Goal: Information Seeking & Learning: Understand process/instructions

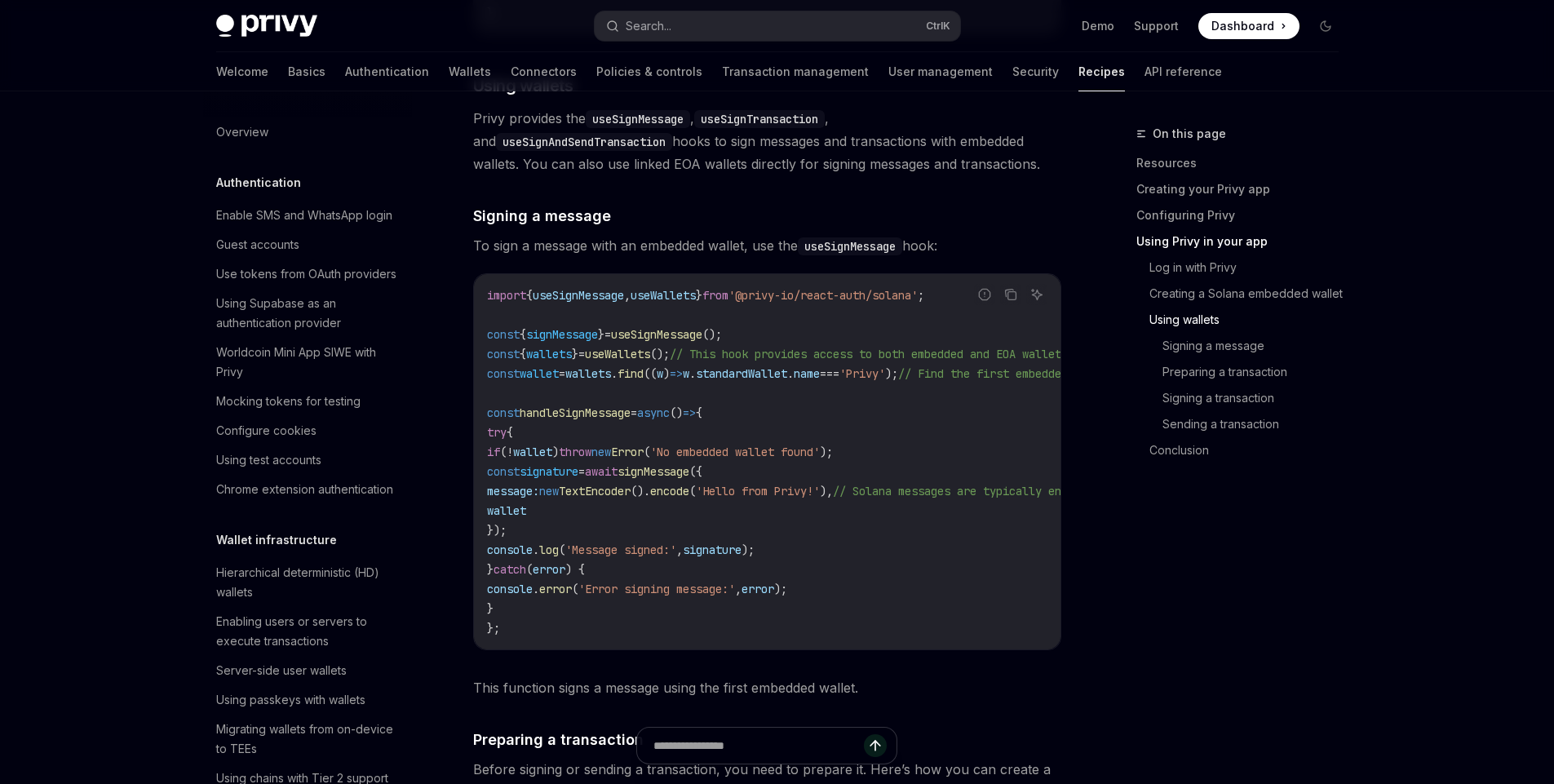
scroll to position [2551, 0]
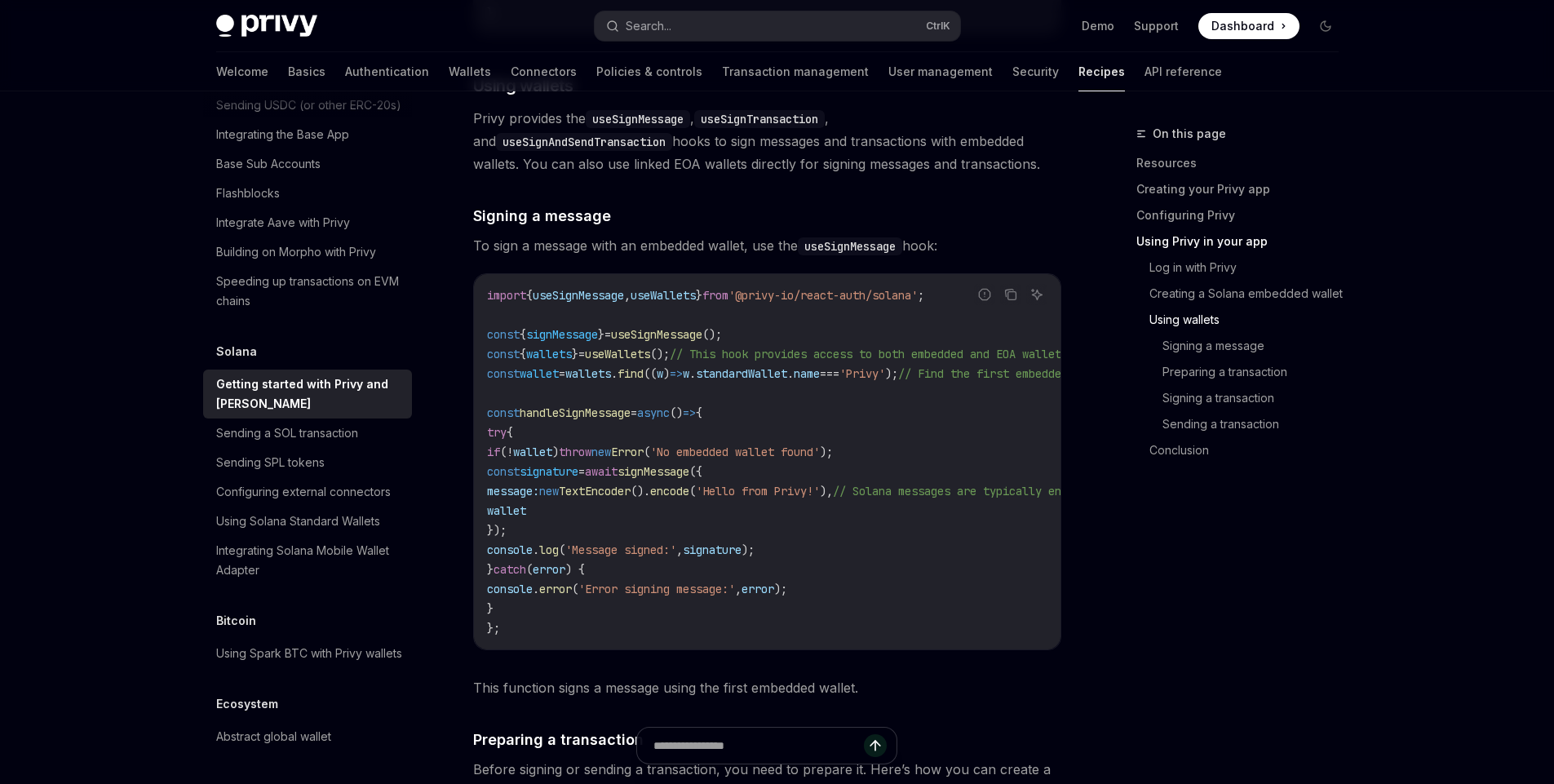
click at [613, 257] on span "To sign a message with an embedded wallet, use the useSignMessage hook:" at bounding box center [767, 245] width 588 height 23
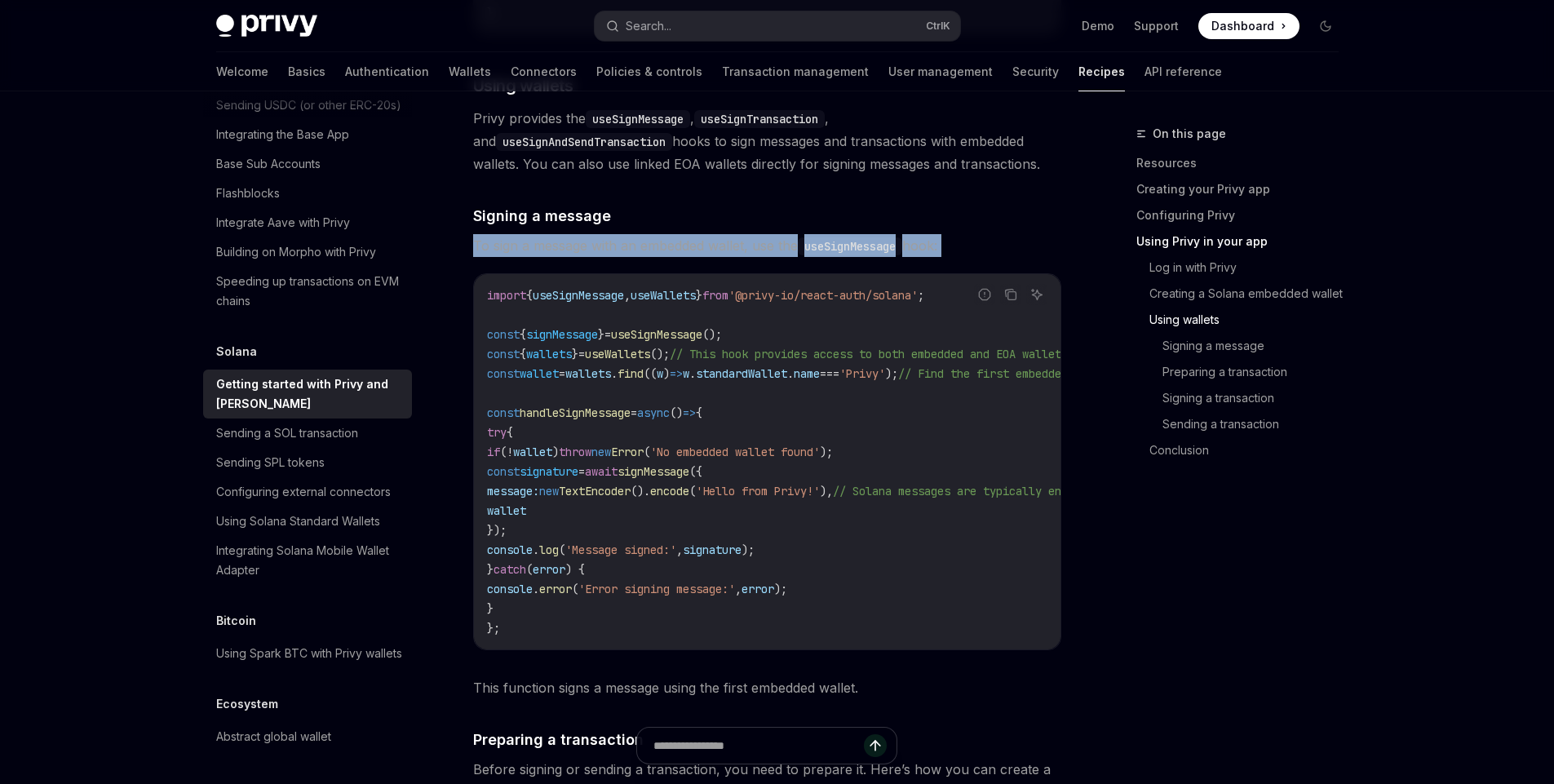
click at [613, 257] on span "To sign a message with an embedded wallet, use the useSignMessage hook:" at bounding box center [767, 245] width 588 height 23
click at [579, 257] on span "To sign a message with an embedded wallet, use the useSignMessage hook:" at bounding box center [767, 245] width 588 height 23
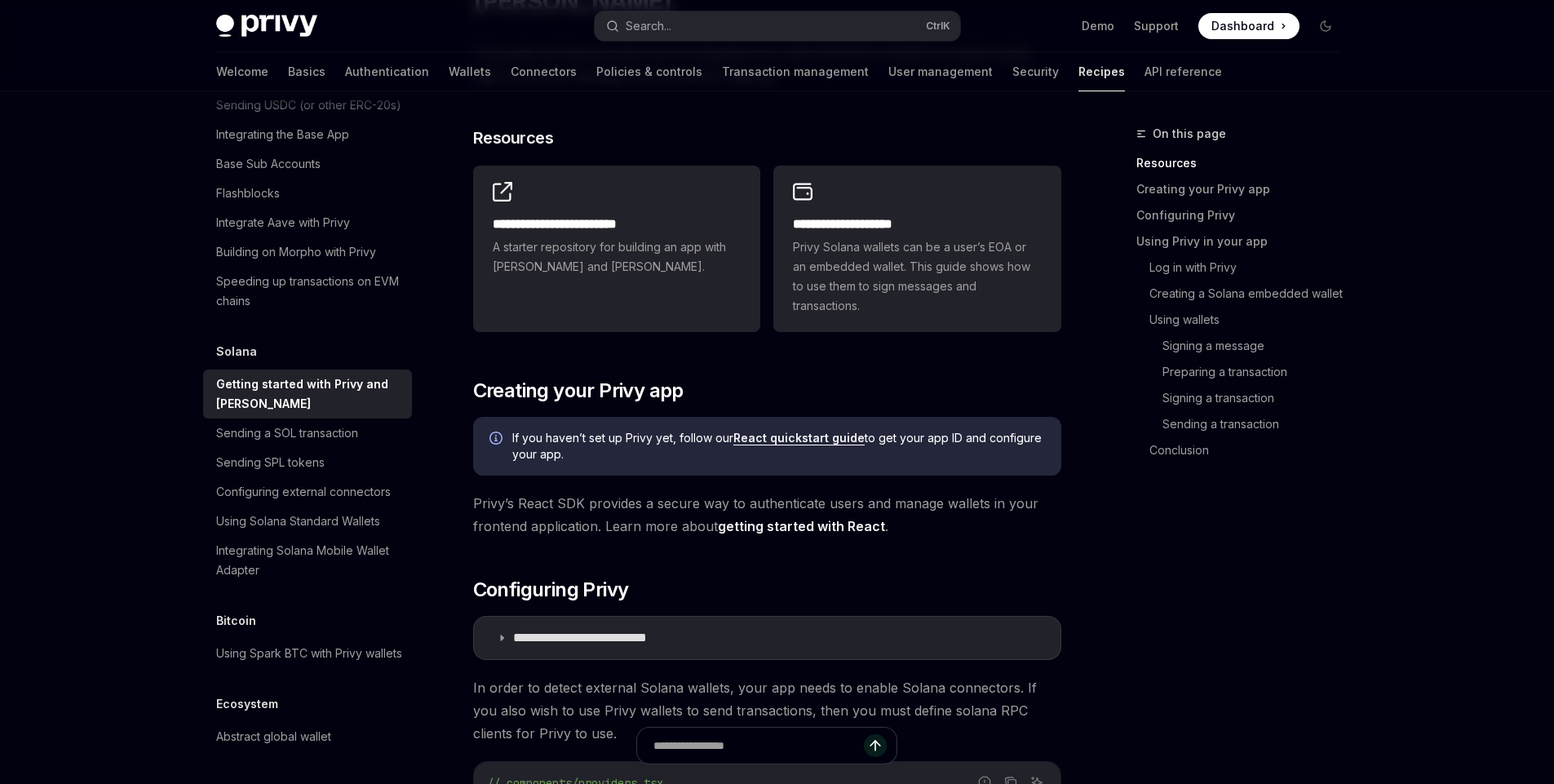
scroll to position [0, 0]
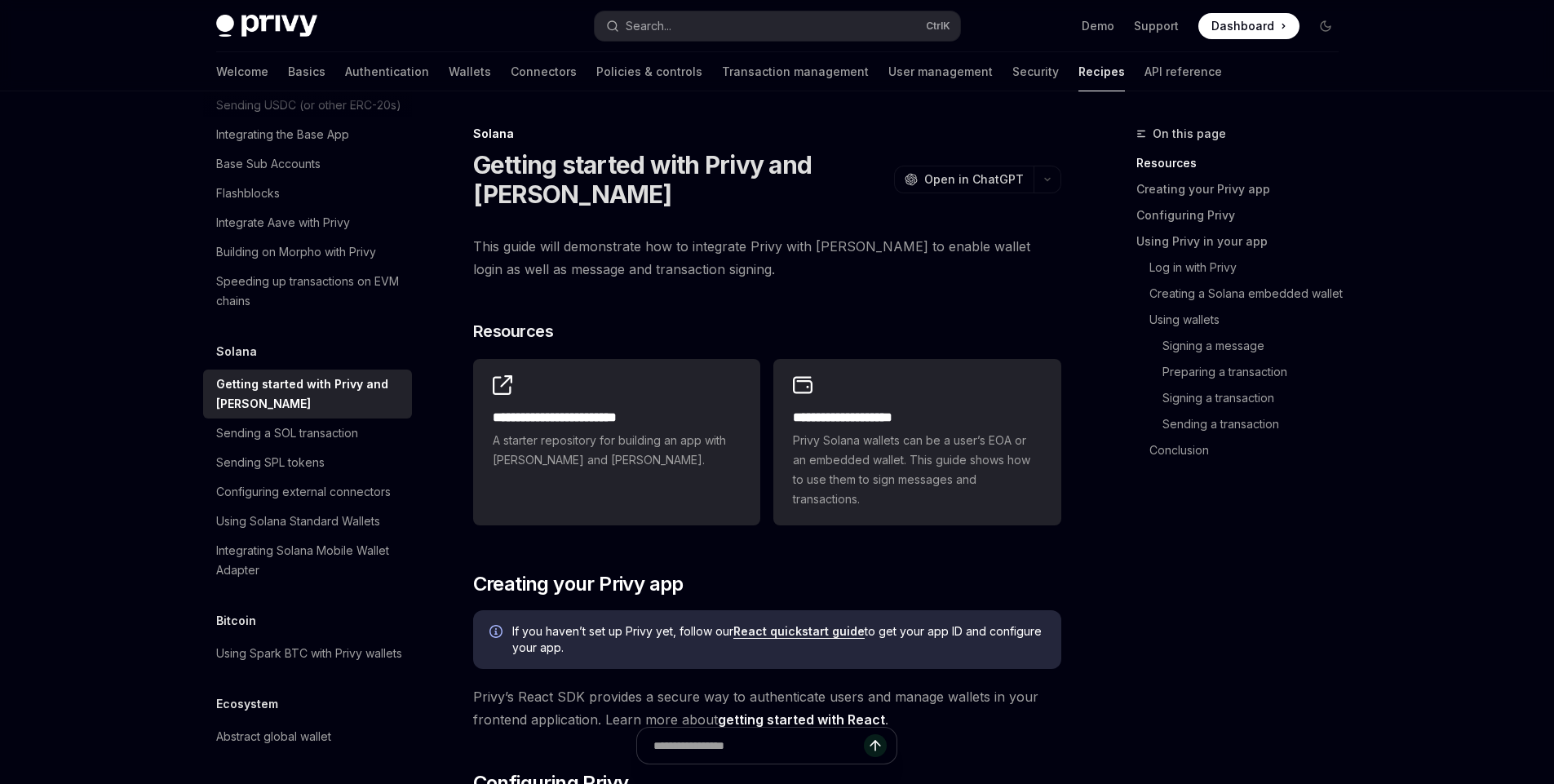
click at [624, 254] on span "This guide will demonstrate how to integrate Privy with [PERSON_NAME] to enable…" at bounding box center [767, 257] width 588 height 45
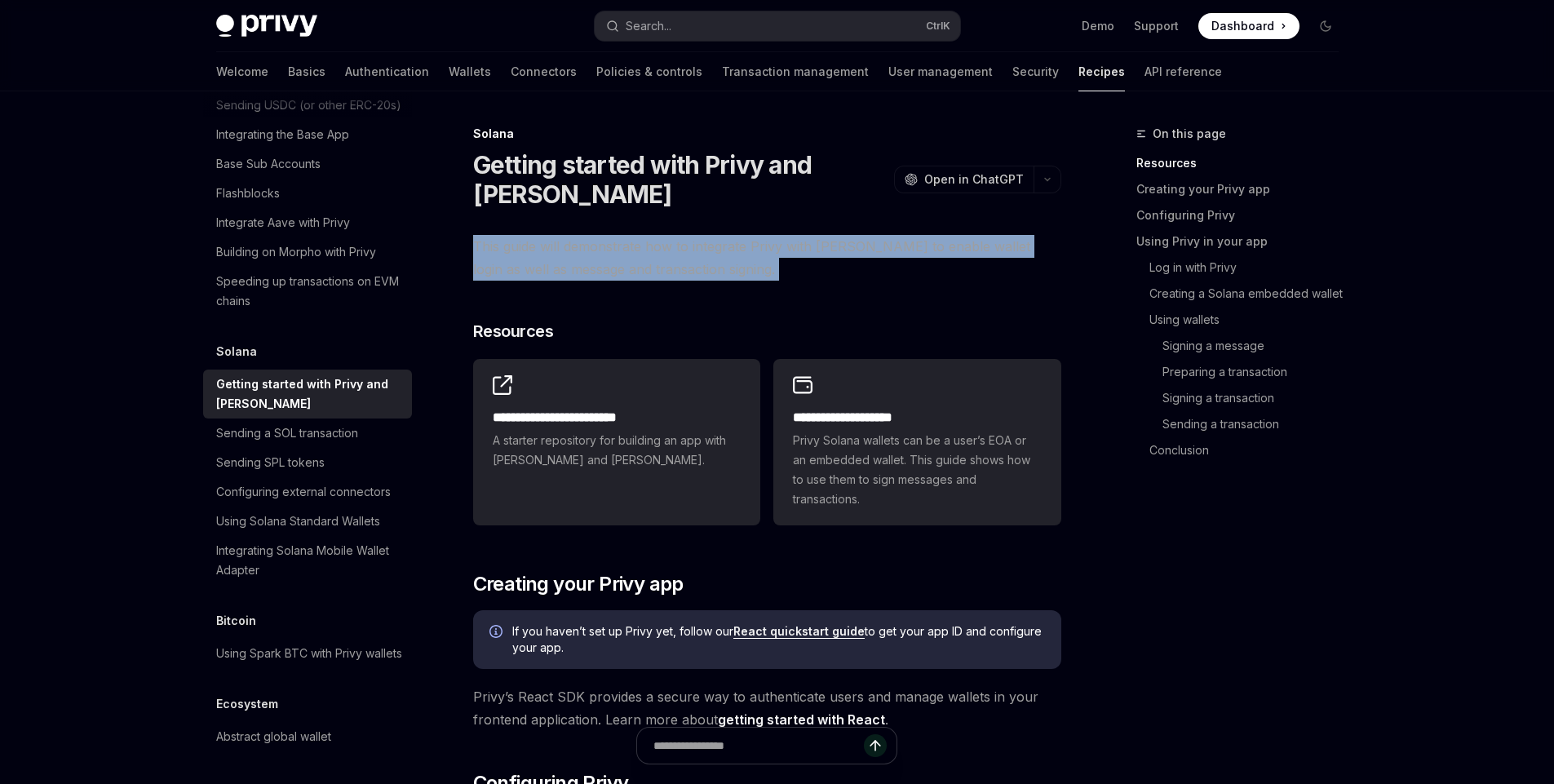
click at [624, 254] on span "This guide will demonstrate how to integrate Privy with [PERSON_NAME] to enable…" at bounding box center [767, 257] width 588 height 45
click at [590, 262] on span "This guide will demonstrate how to integrate Privy with [PERSON_NAME] to enable…" at bounding box center [767, 257] width 588 height 45
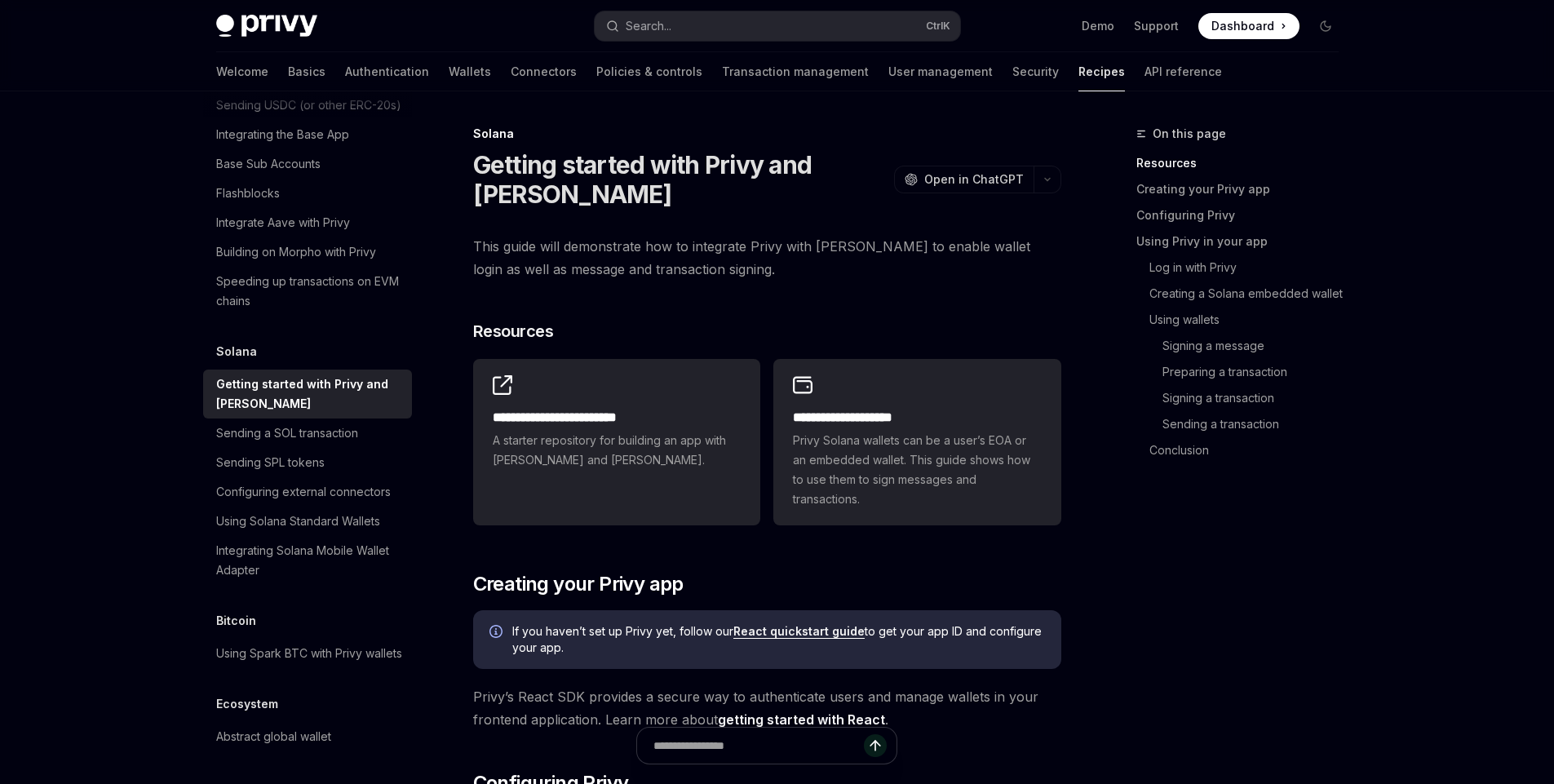
click at [802, 278] on span "This guide will demonstrate how to integrate Privy with [PERSON_NAME] to enable…" at bounding box center [767, 257] width 588 height 45
